Goal: Find specific page/section: Find specific page/section

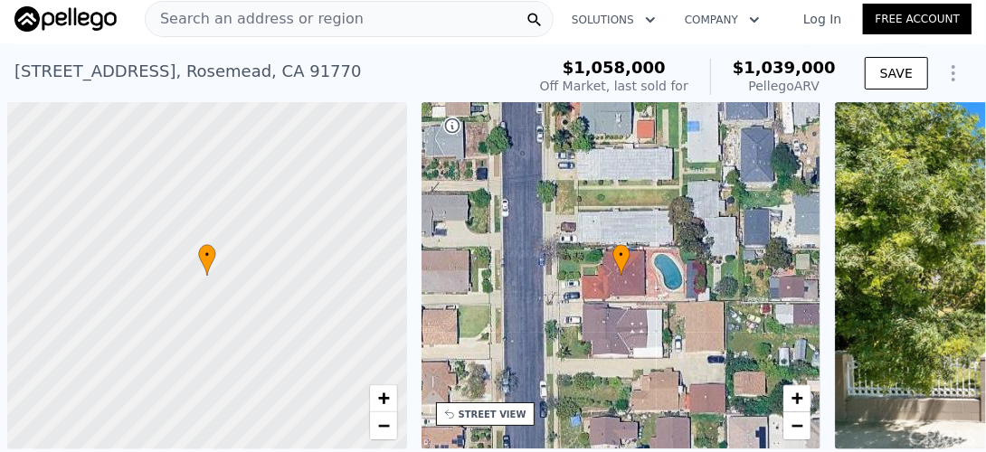
scroll to position [0, 805]
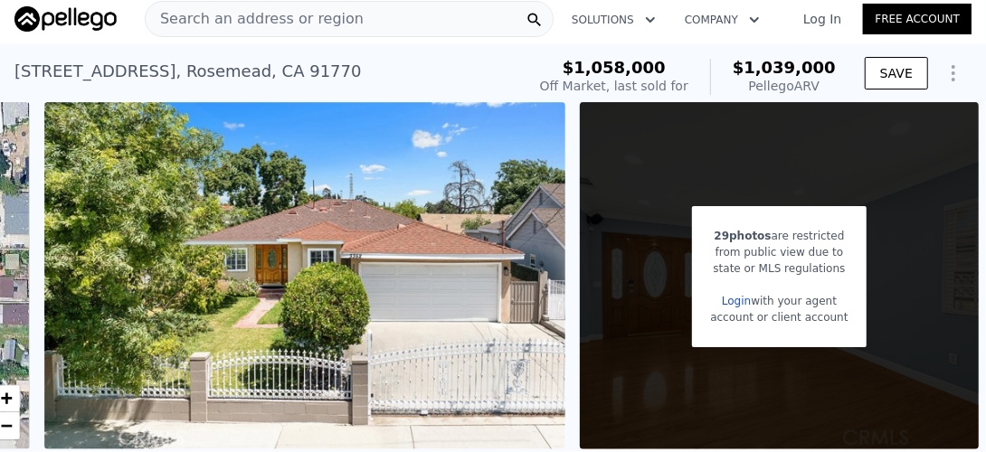
click at [291, 16] on span "Search an address or region" at bounding box center [255, 19] width 218 height 22
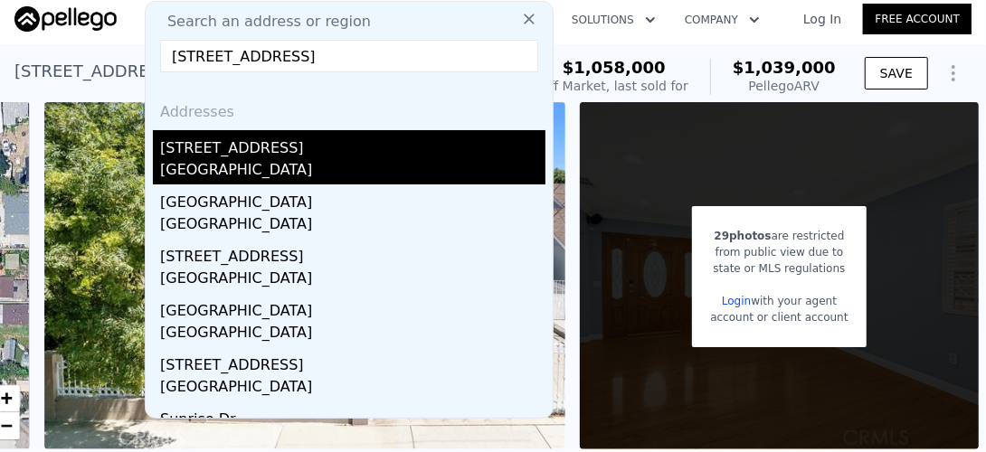
type input "[STREET_ADDRESS]"
click at [221, 157] on div "[STREET_ADDRESS]" at bounding box center [353, 144] width 386 height 29
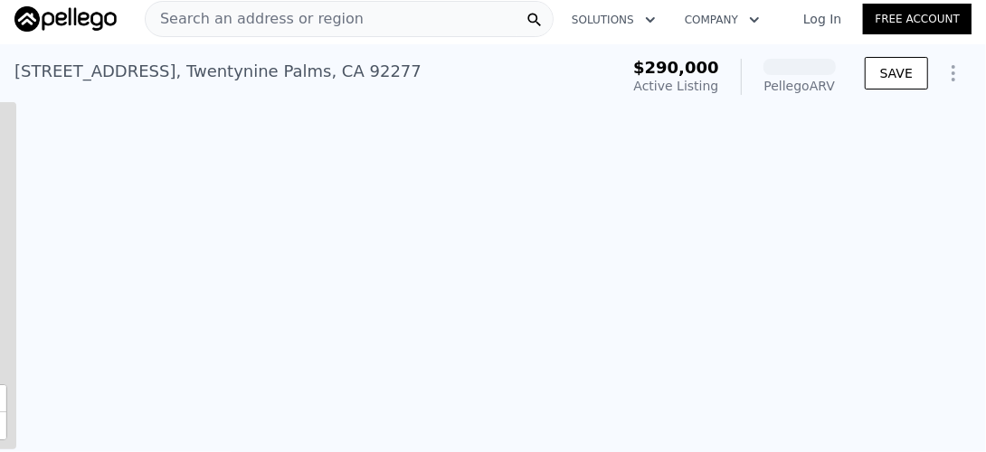
scroll to position [0, 828]
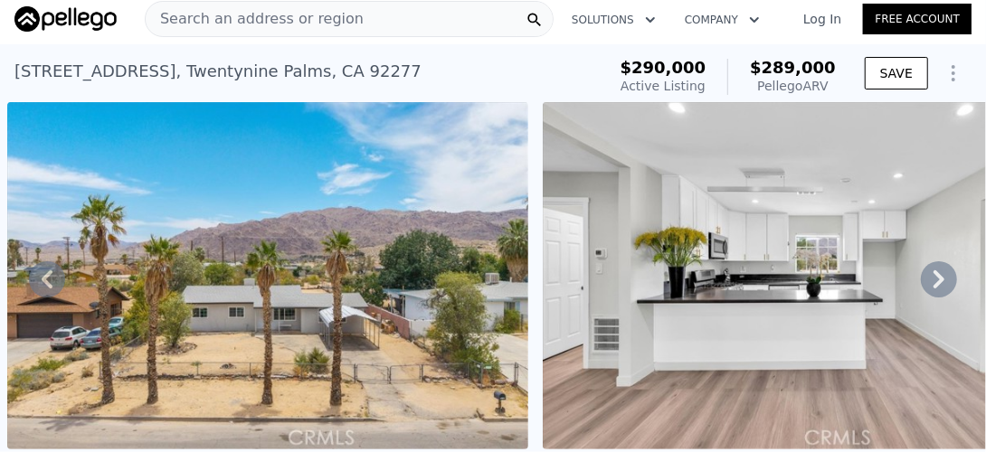
click at [934, 287] on icon at bounding box center [939, 280] width 11 height 18
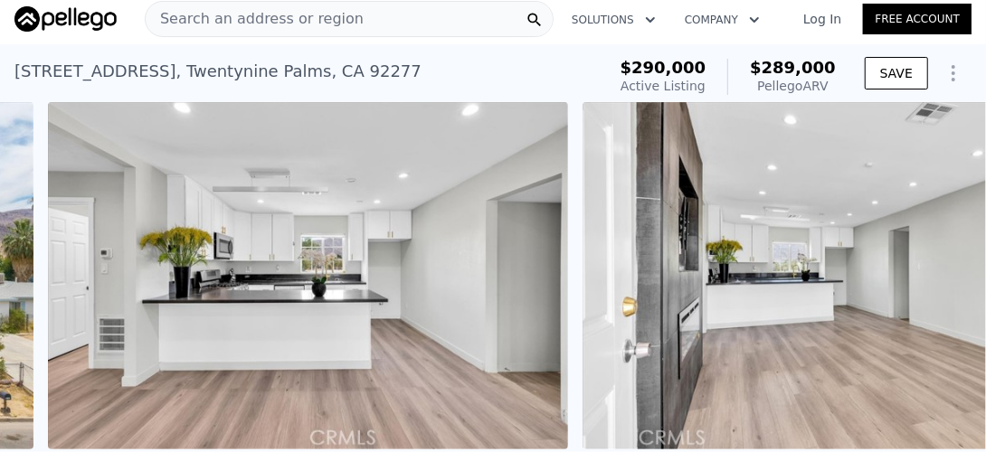
scroll to position [0, 1363]
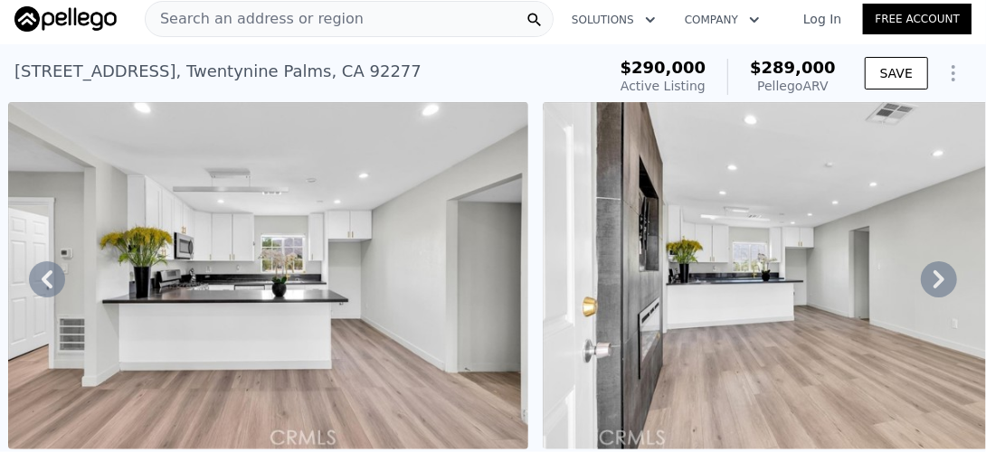
click at [229, 14] on span "Search an address or region" at bounding box center [255, 19] width 218 height 22
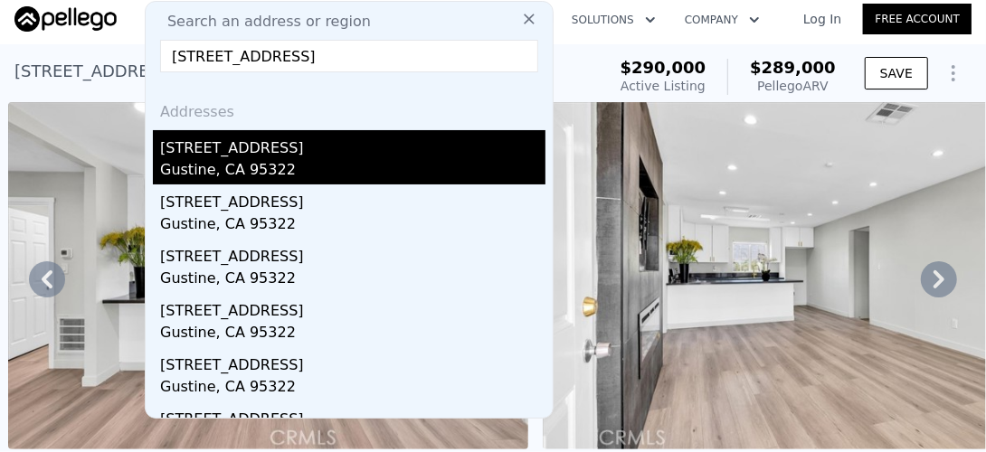
type input "[STREET_ADDRESS]"
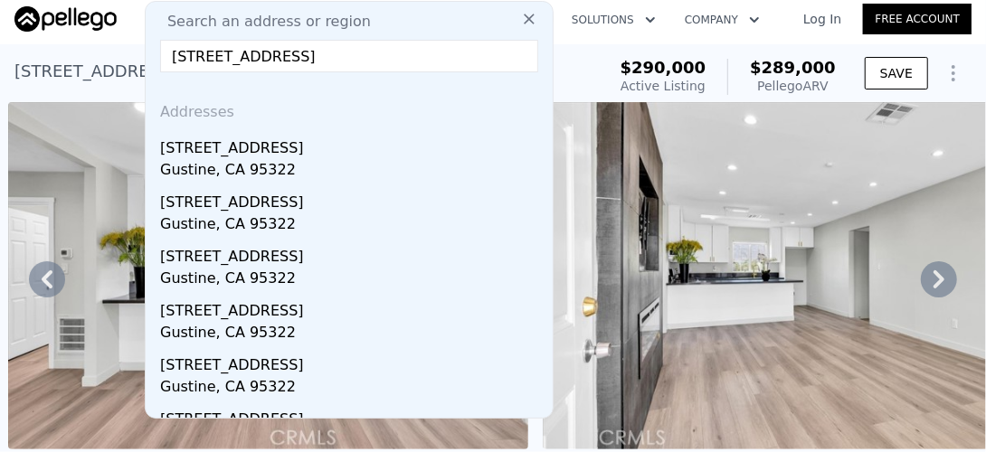
click at [199, 163] on div "Gustine, CA 95322" at bounding box center [353, 171] width 386 height 25
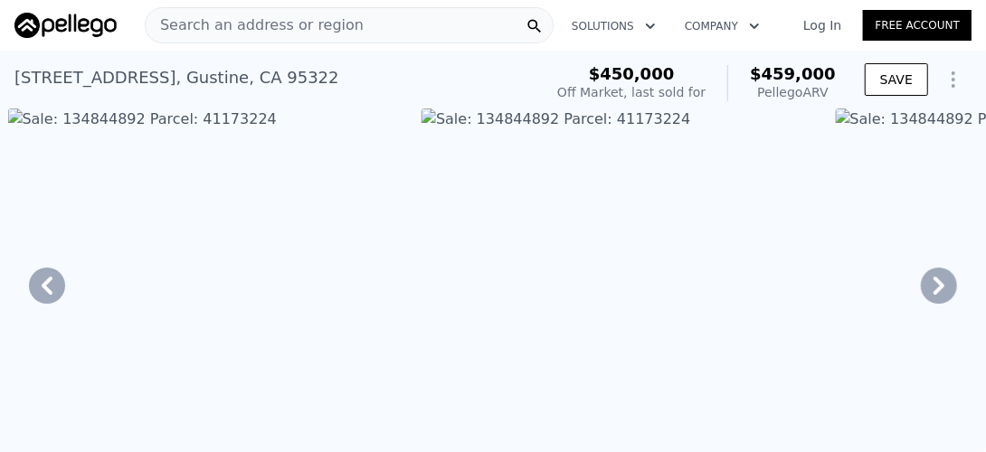
click at [243, 24] on span "Search an address or region" at bounding box center [255, 25] width 218 height 22
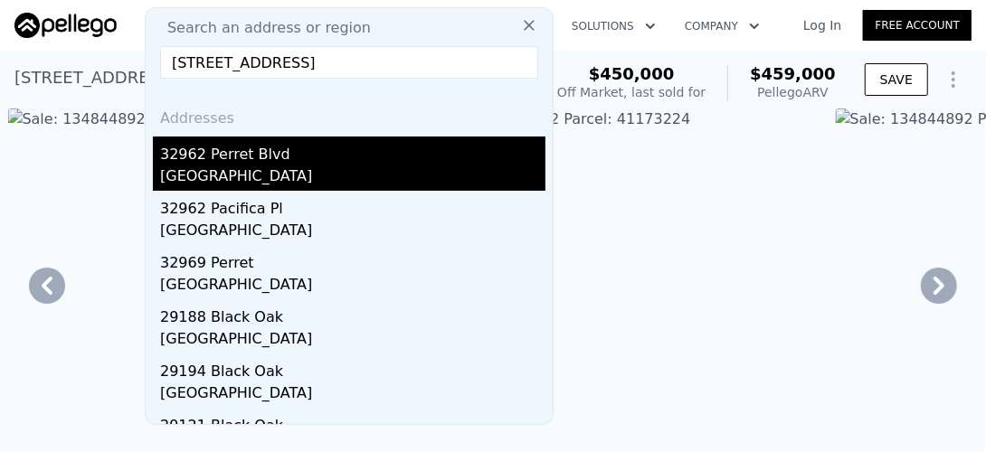
type input "[STREET_ADDRESS]"
click at [232, 172] on div "[GEOGRAPHIC_DATA]" at bounding box center [353, 178] width 386 height 25
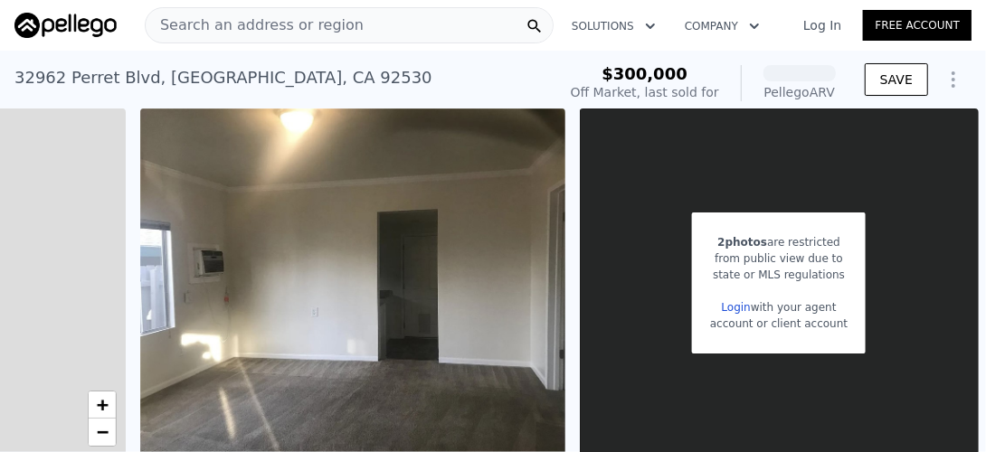
scroll to position [0, 708]
